Goal: Information Seeking & Learning: Learn about a topic

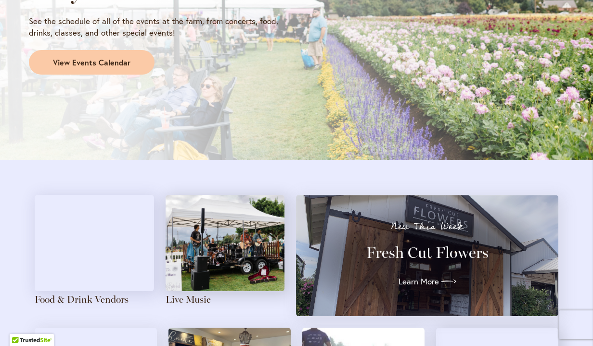
scroll to position [903, 0]
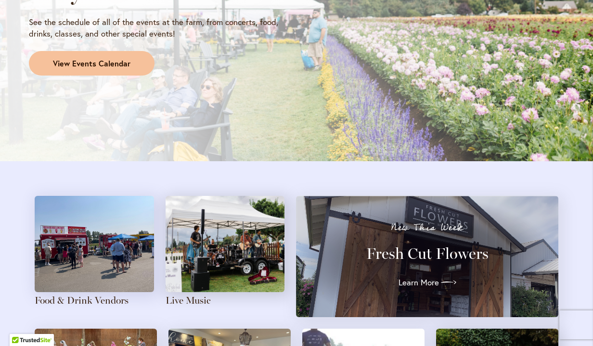
click at [139, 61] on link "View Events Calendar" at bounding box center [92, 63] width 126 height 25
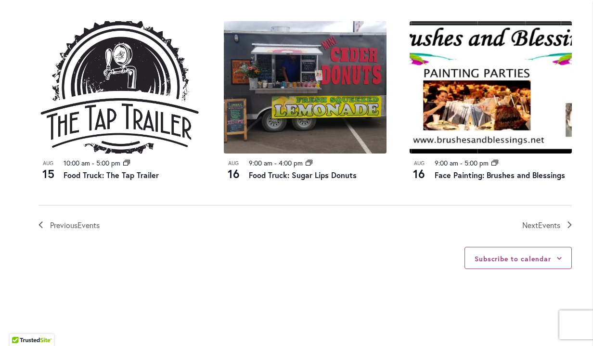
scroll to position [1079, 0]
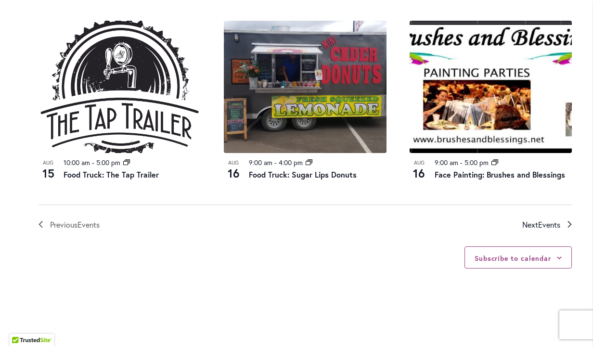
click at [543, 219] on span "Events" at bounding box center [549, 224] width 22 height 10
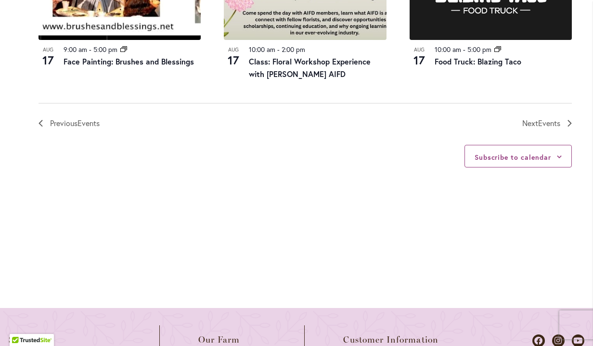
scroll to position [1200, 0]
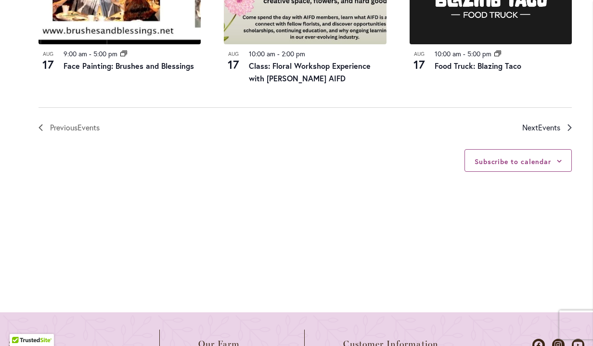
click at [527, 121] on span "Next Events" at bounding box center [541, 127] width 38 height 13
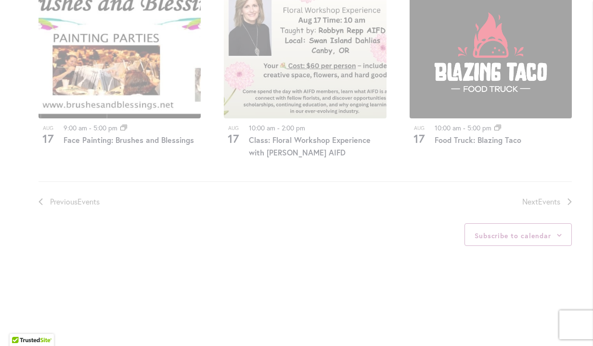
scroll to position [1131, 0]
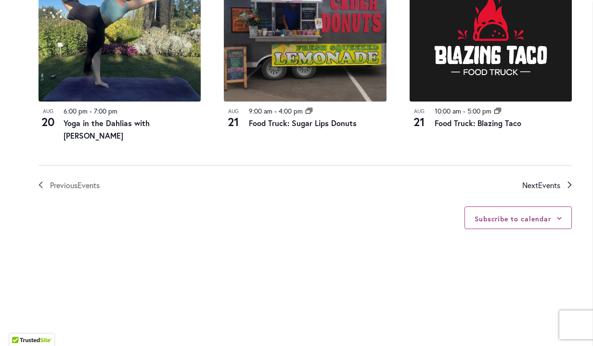
click at [531, 179] on span "Next Events" at bounding box center [541, 185] width 38 height 13
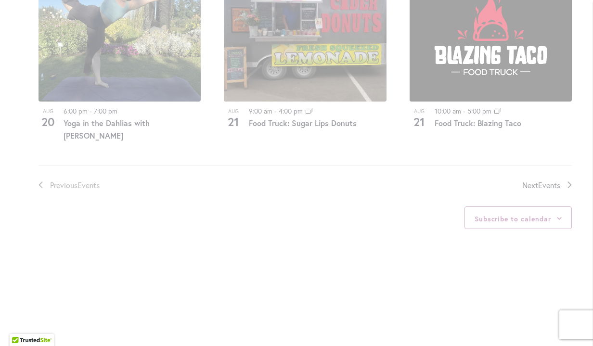
scroll to position [455, 0]
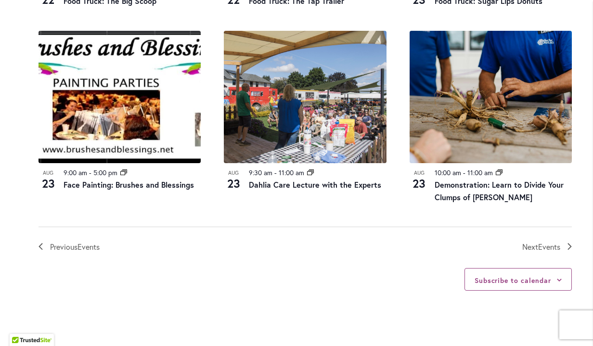
scroll to position [1070, 0]
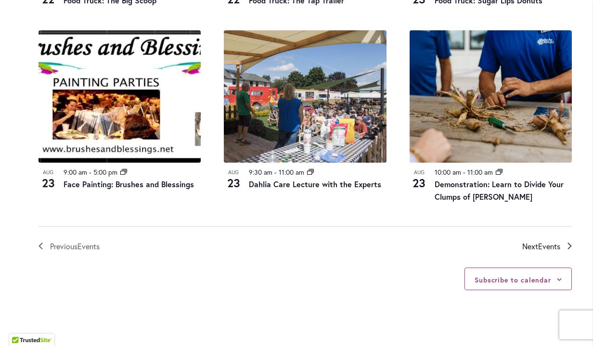
click at [538, 241] on span "Events" at bounding box center [549, 246] width 22 height 10
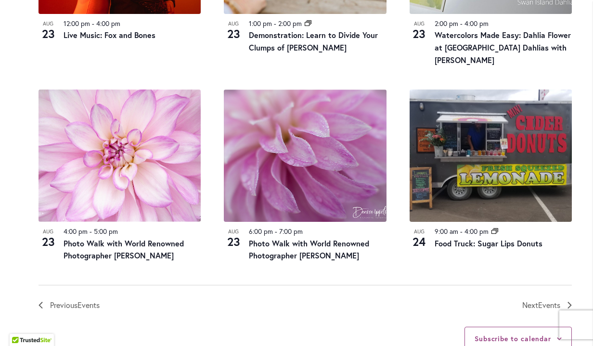
scroll to position [1042, 0]
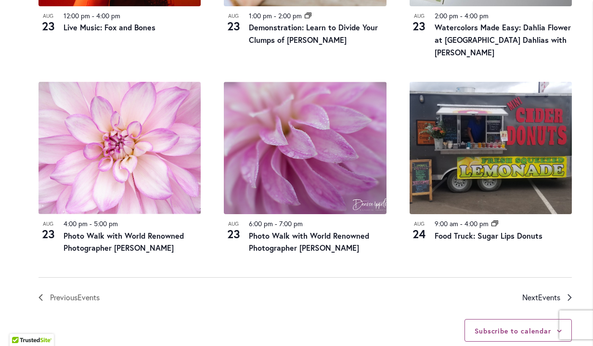
click at [546, 292] on span "Events" at bounding box center [549, 297] width 22 height 10
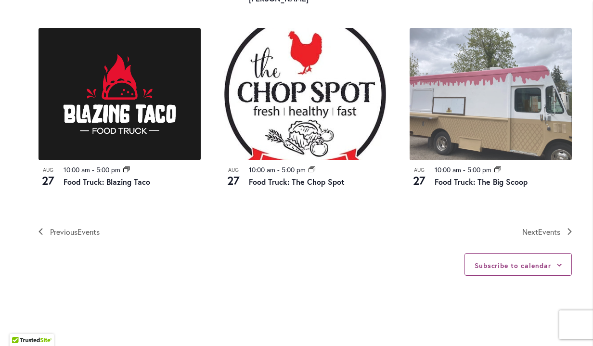
scroll to position [1084, 0]
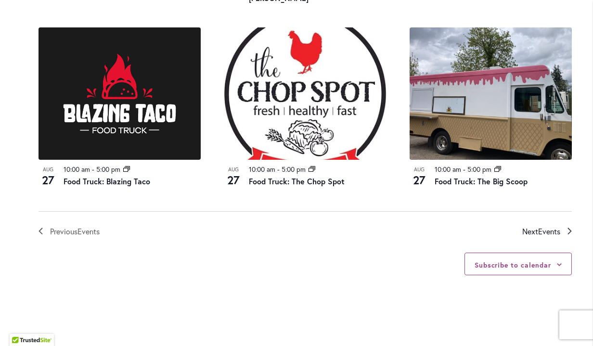
click at [527, 225] on span "Next Events" at bounding box center [541, 231] width 38 height 13
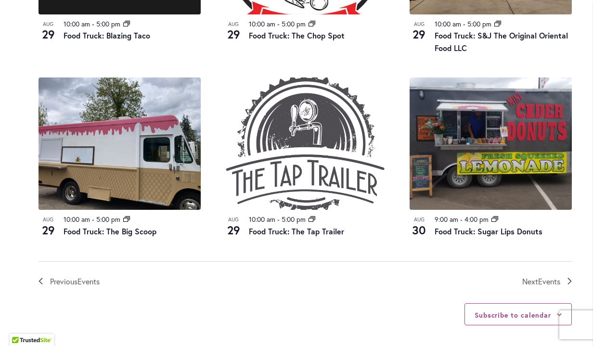
scroll to position [1023, 0]
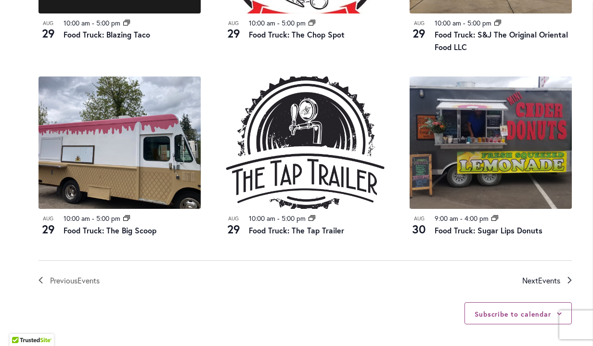
click at [543, 277] on span "Events" at bounding box center [549, 280] width 22 height 10
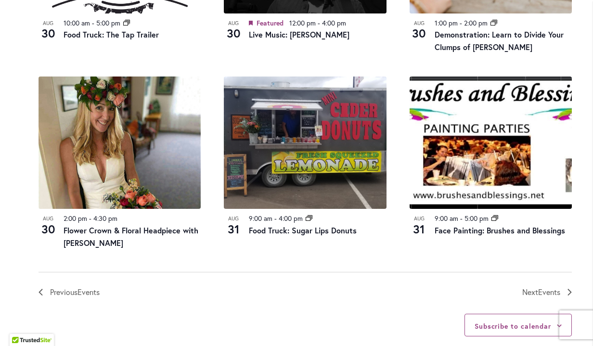
scroll to position [1051, 0]
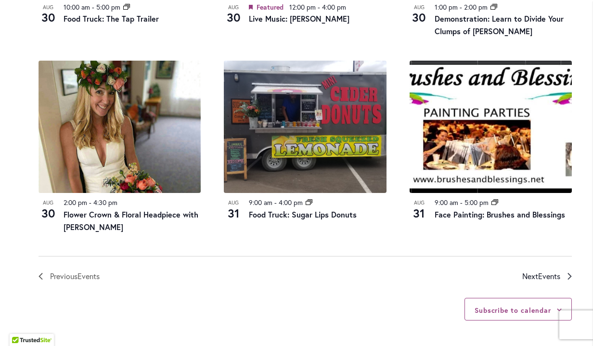
click at [536, 270] on span "Next Events" at bounding box center [541, 276] width 38 height 13
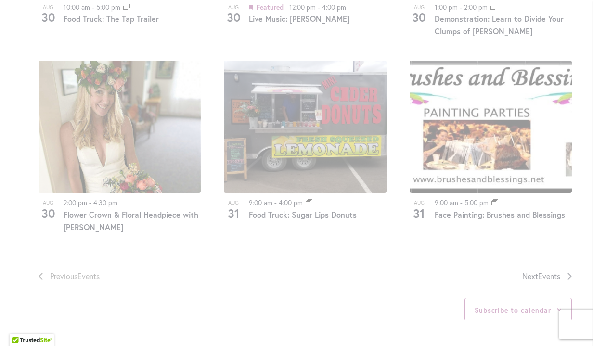
scroll to position [455, 0]
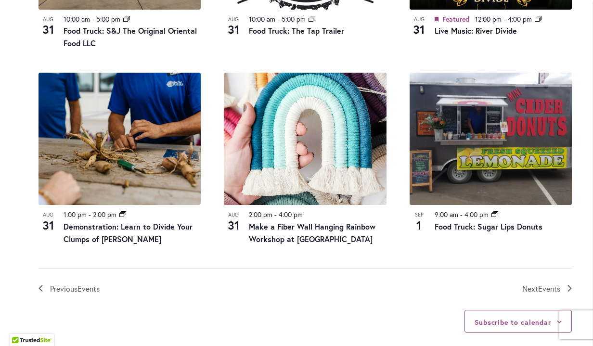
scroll to position [1027, 0]
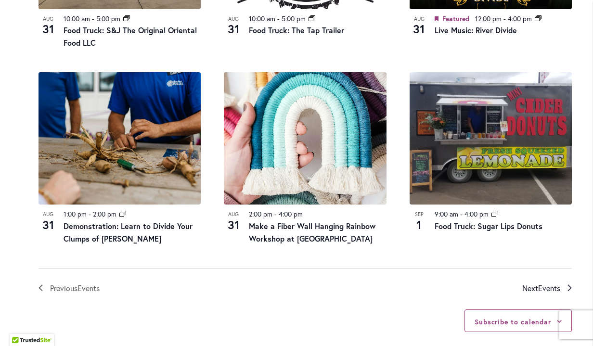
click at [542, 283] on span "Events" at bounding box center [549, 288] width 22 height 10
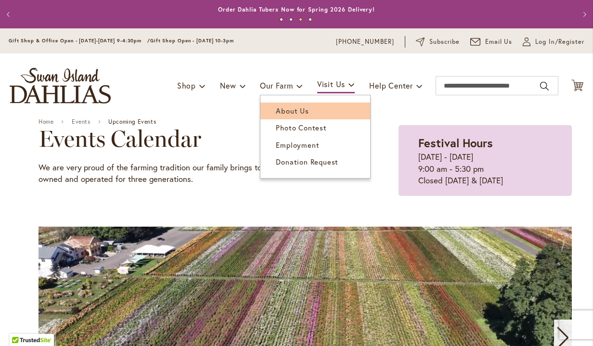
click at [286, 108] on span "About Us" at bounding box center [292, 111] width 33 height 10
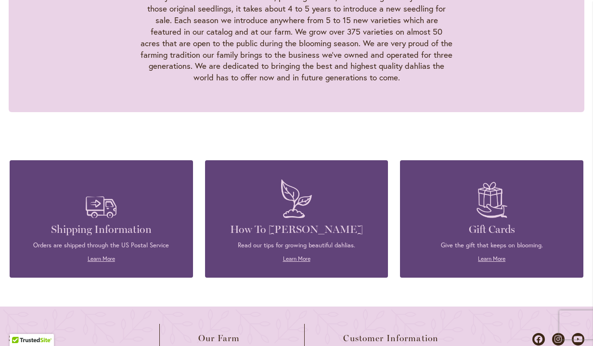
scroll to position [998, 0]
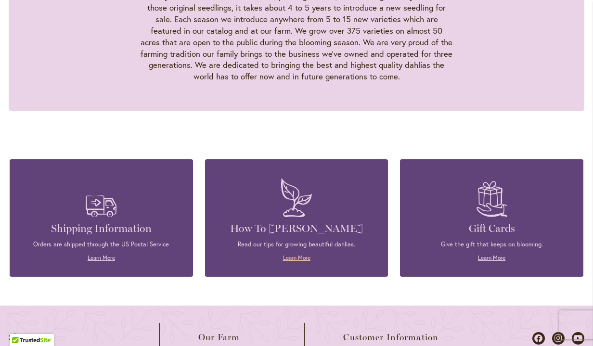
click at [295, 254] on link "Learn More" at bounding box center [296, 257] width 27 height 7
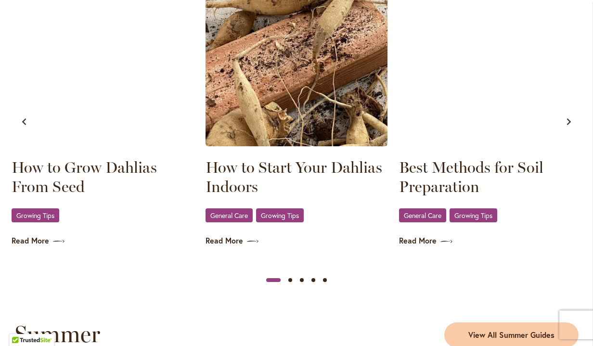
scroll to position [601, 0]
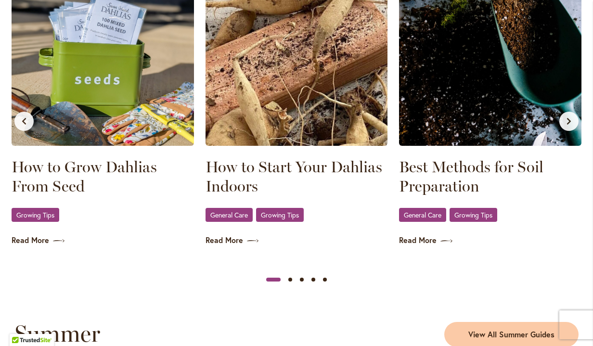
click at [568, 116] on button "Next slide" at bounding box center [568, 121] width 19 height 19
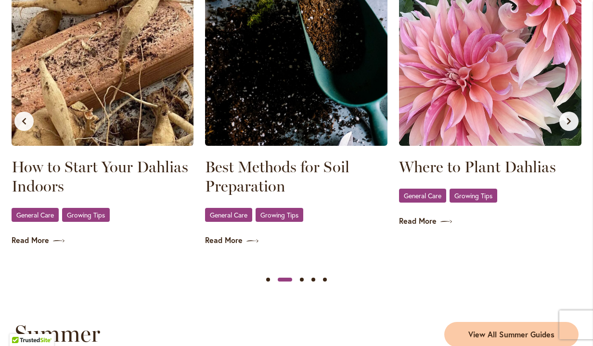
click at [568, 116] on button "Next slide" at bounding box center [568, 121] width 19 height 19
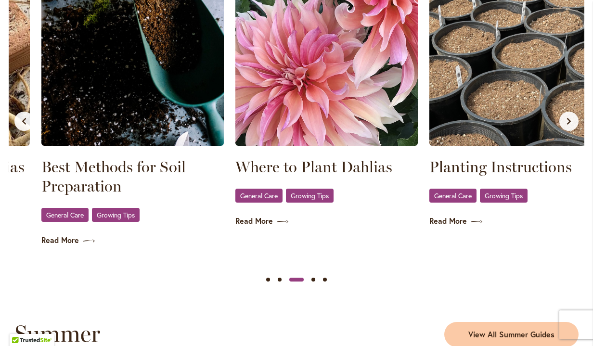
scroll to position [0, 387]
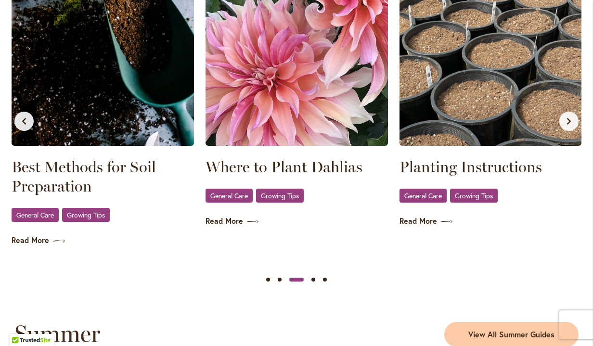
click at [568, 116] on button "Next slide" at bounding box center [568, 121] width 19 height 19
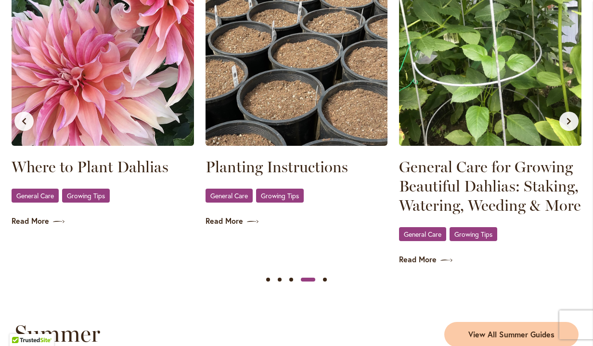
click at [568, 116] on button "Next slide" at bounding box center [568, 121] width 19 height 19
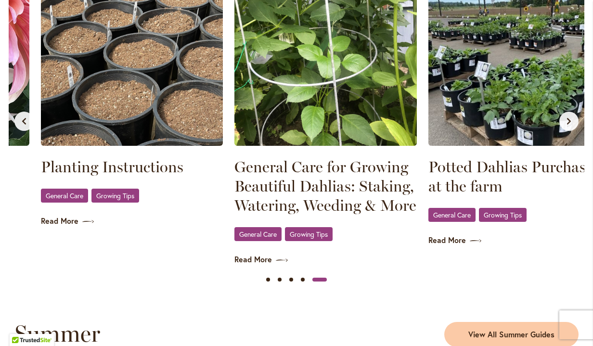
scroll to position [0, 775]
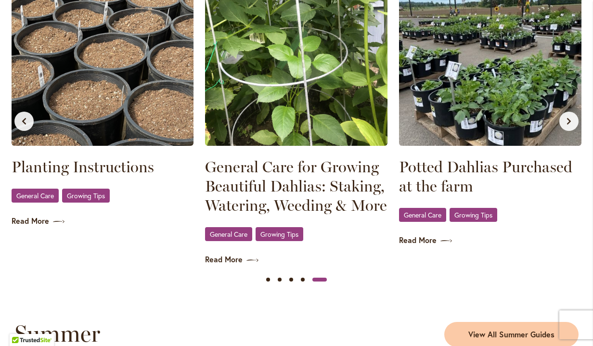
click at [568, 123] on icon "Next slide" at bounding box center [569, 121] width 4 height 7
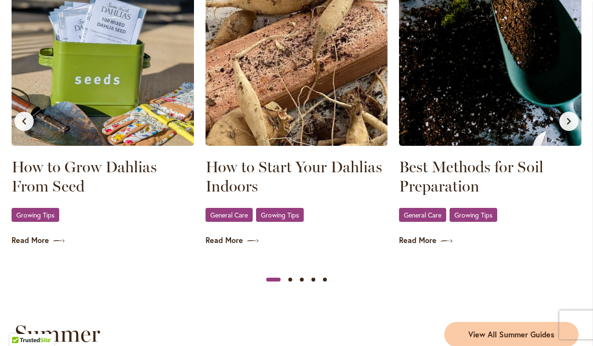
click at [567, 118] on icon "Next slide" at bounding box center [569, 121] width 4 height 7
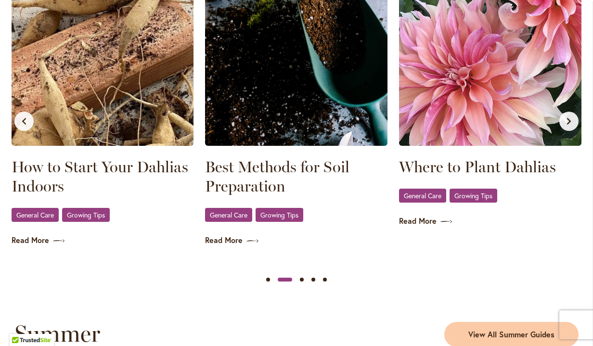
click at [567, 118] on icon "Next slide" at bounding box center [569, 121] width 4 height 7
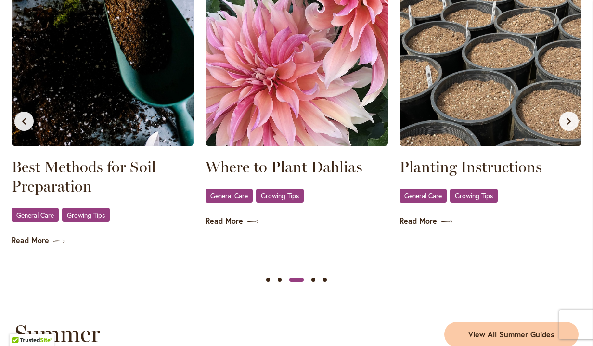
click at [567, 118] on icon "Next slide" at bounding box center [569, 121] width 4 height 7
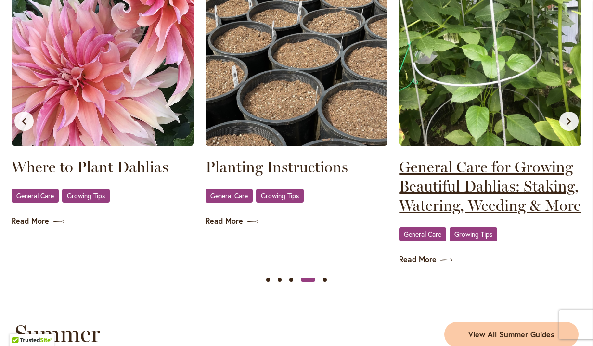
click at [476, 201] on link "General Care for Growing Beautiful Dahlias: Staking, Watering, Weeding & More" at bounding box center [490, 186] width 182 height 58
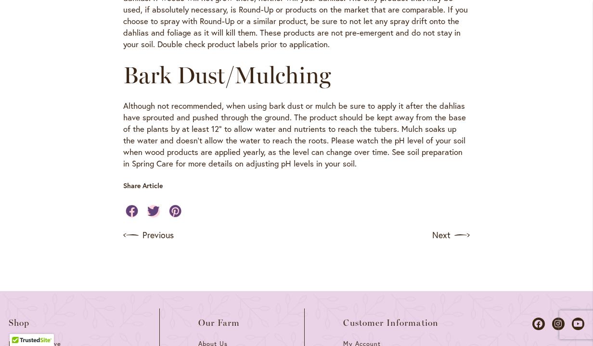
scroll to position [1131, 0]
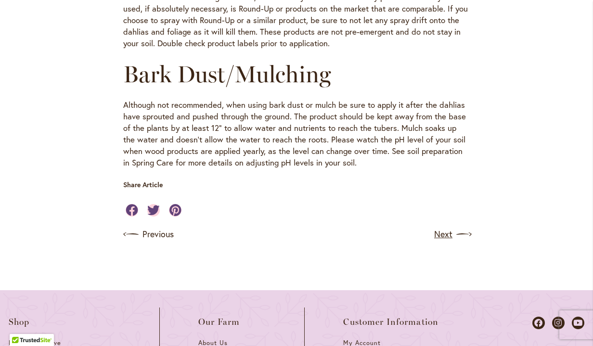
click at [448, 227] on link "Next" at bounding box center [452, 234] width 36 height 15
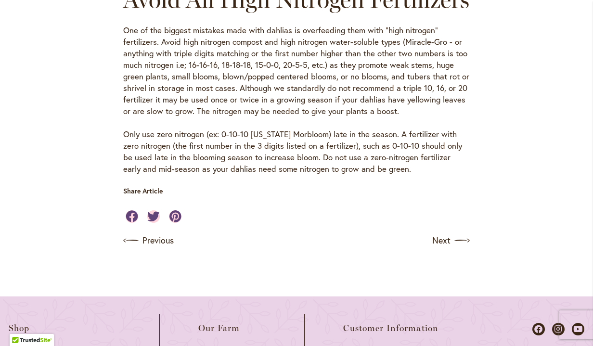
scroll to position [901, 0]
click at [443, 244] on link "Next" at bounding box center [452, 239] width 36 height 15
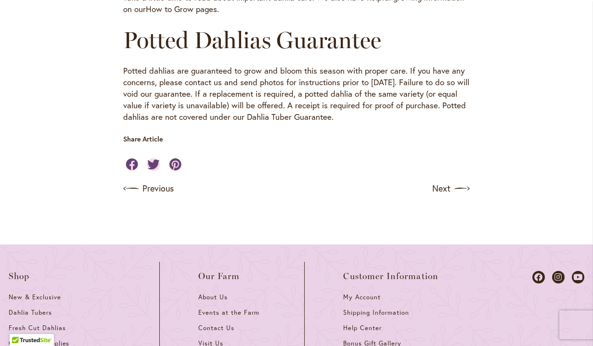
scroll to position [724, 0]
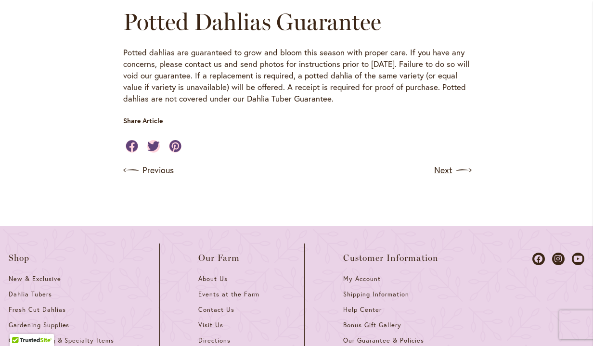
click at [451, 163] on link "Next" at bounding box center [452, 170] width 36 height 15
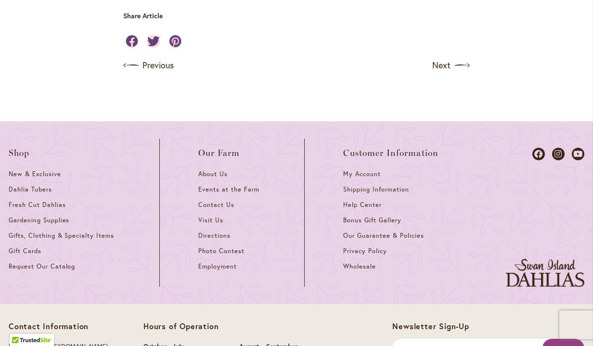
scroll to position [835, 0]
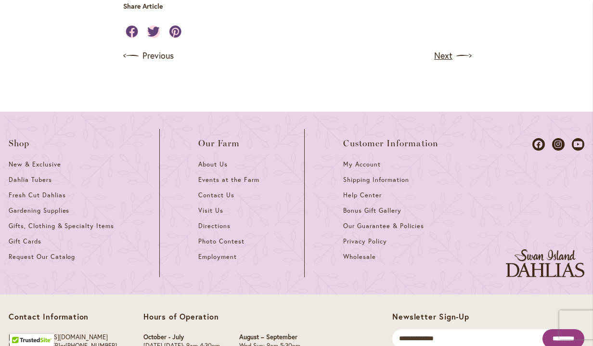
click at [443, 54] on link "Next" at bounding box center [452, 55] width 36 height 15
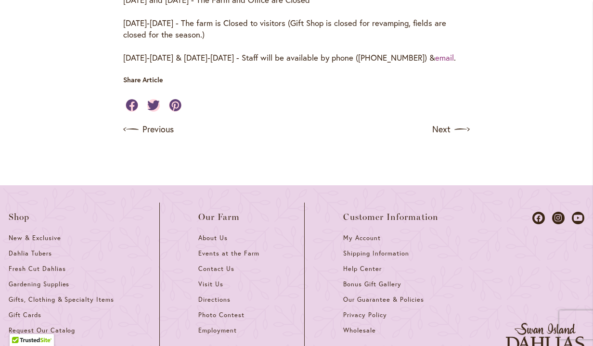
scroll to position [775, 0]
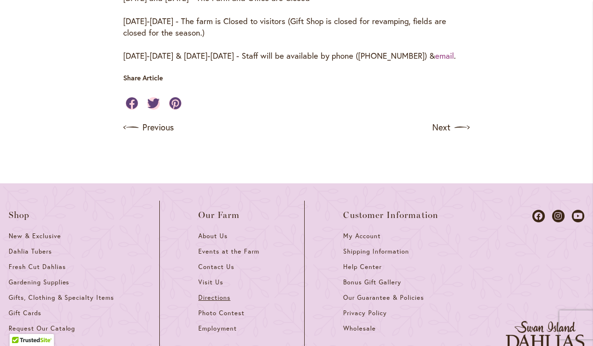
click at [224, 296] on span "Directions" at bounding box center [214, 298] width 32 height 8
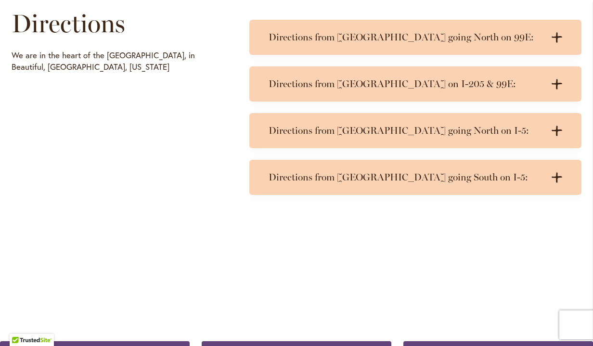
scroll to position [493, 0]
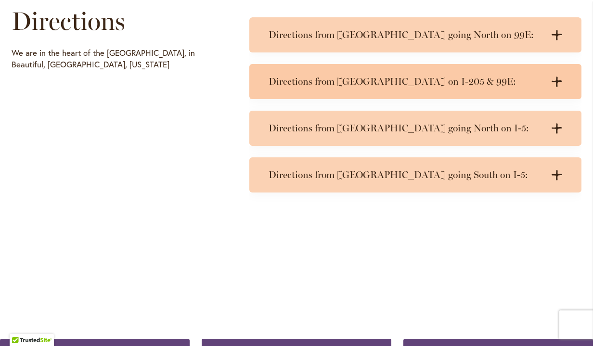
click at [558, 79] on icon ".cls-1 { fill: #3c2616; stroke-width: 0px; }" at bounding box center [557, 82] width 11 height 11
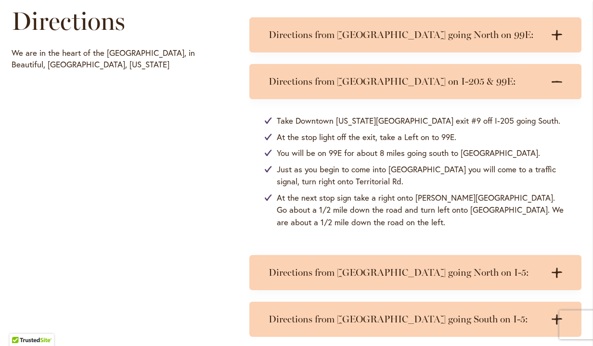
click at [216, 280] on div "Directions We are in the heart of the [GEOGRAPHIC_DATA], in Beautiful, [GEOGRAP…" at bounding box center [297, 167] width 570 height 339
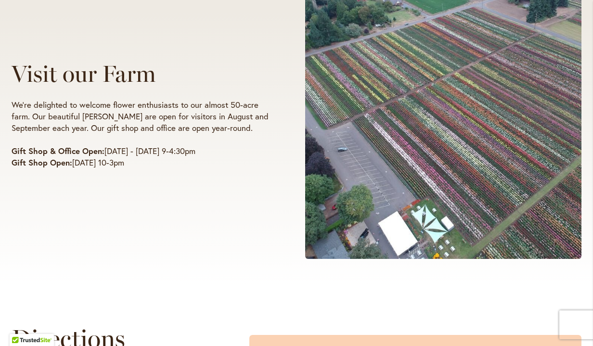
scroll to position [175, 0]
